Goal: Information Seeking & Learning: Find specific fact

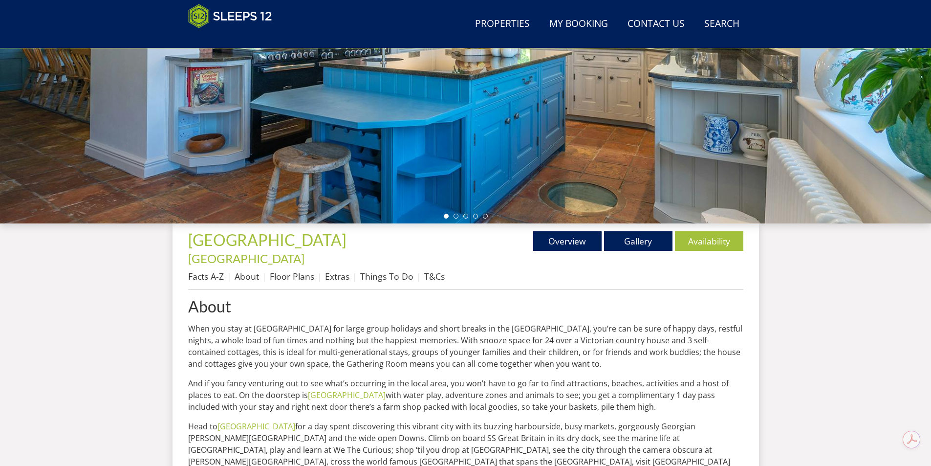
scroll to position [302, 0]
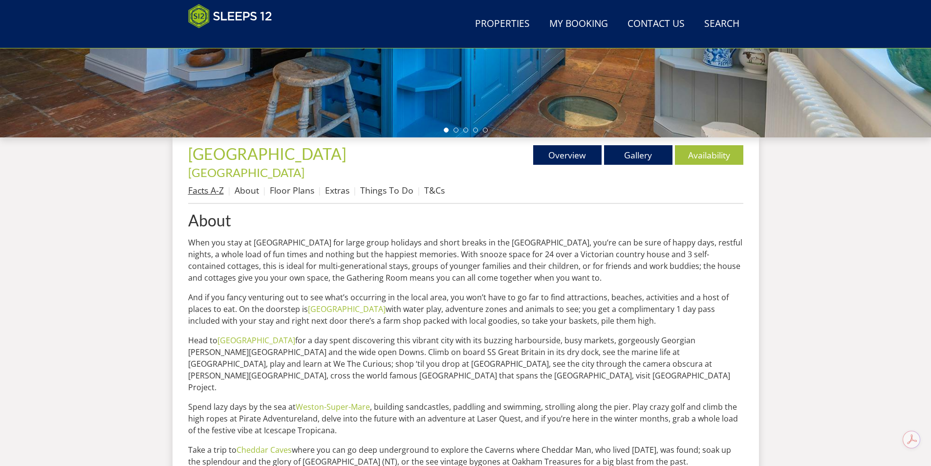
click at [211, 184] on link "Facts A-Z" at bounding box center [206, 190] width 36 height 12
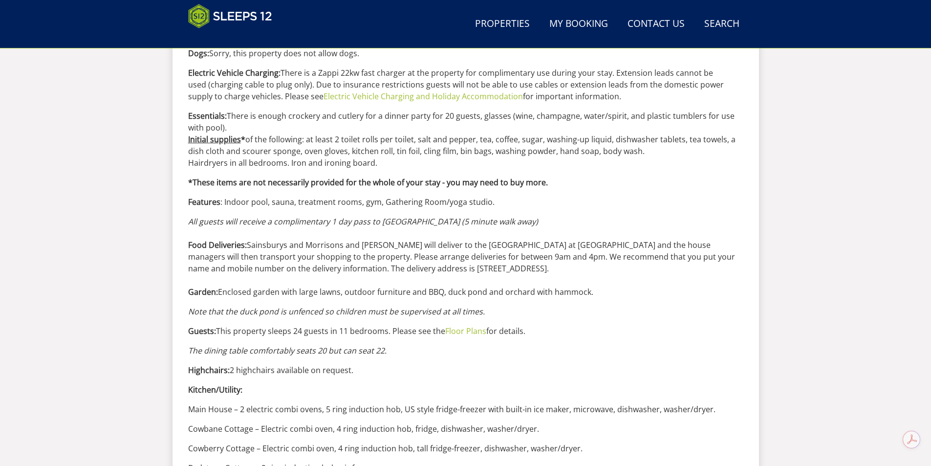
scroll to position [754, 0]
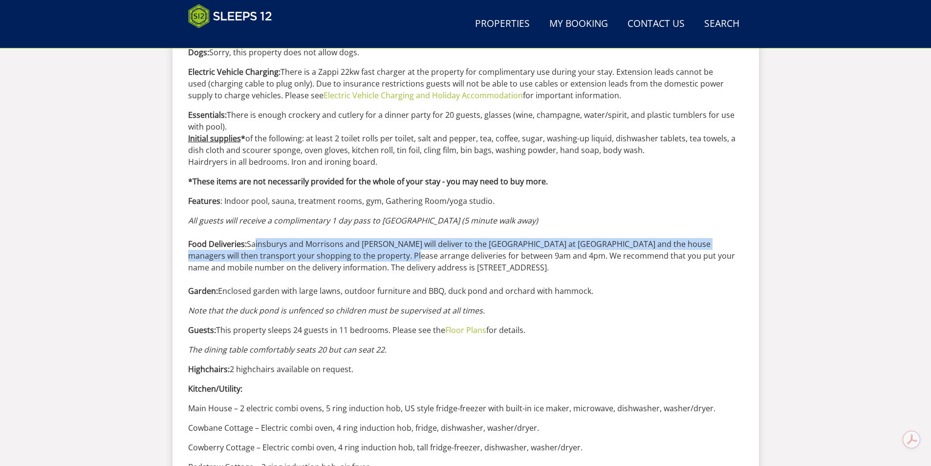
drag, startPoint x: 272, startPoint y: 231, endPoint x: 368, endPoint y: 241, distance: 95.9
click at [368, 241] on p "All guests will receive a complimentary 1 day pass to [GEOGRAPHIC_DATA] (5 minu…" at bounding box center [465, 256] width 555 height 82
click at [274, 234] on p "All guests will receive a complimentary 1 day pass to [GEOGRAPHIC_DATA] (5 minu…" at bounding box center [465, 256] width 555 height 82
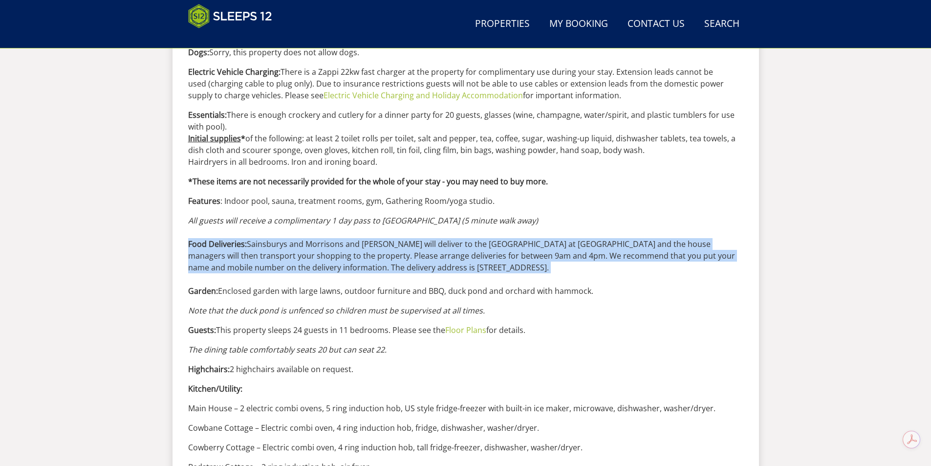
drag, startPoint x: 188, startPoint y: 229, endPoint x: 563, endPoint y: 262, distance: 376.8
click at [563, 262] on p "All guests will receive a complimentary 1 day pass to [GEOGRAPHIC_DATA] (5 minu…" at bounding box center [465, 256] width 555 height 82
copy p "Food Deliveries: Sainsburys and Morrisons and COOK will deliver to the [GEOGRAP…"
